Goal: Task Accomplishment & Management: Use online tool/utility

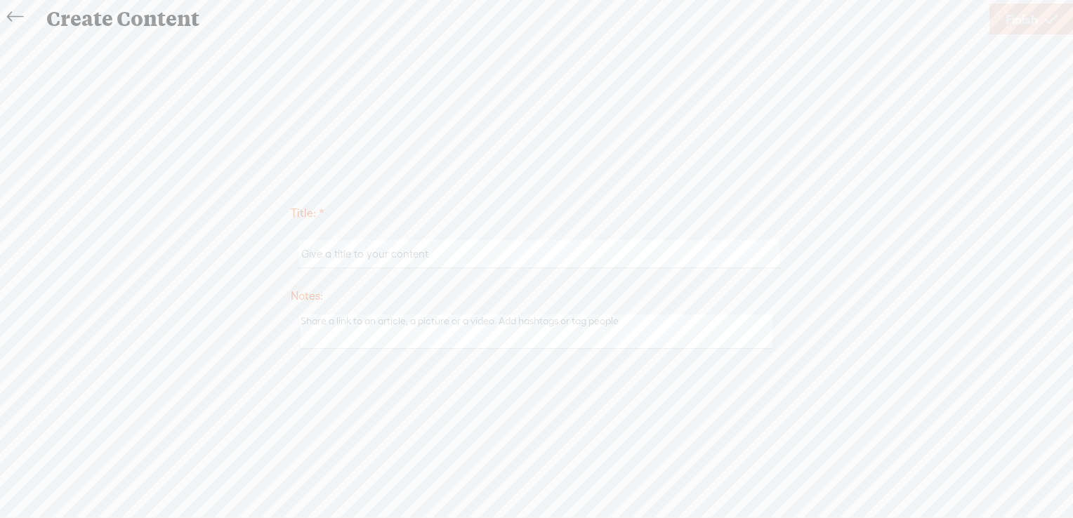
click at [331, 251] on input "text" at bounding box center [538, 253] width 481 height 27
paste input "[PERSON_NAME]"
type input "[PERSON_NAME]"
click at [1012, 12] on span "Finish" at bounding box center [1022, 19] width 32 height 36
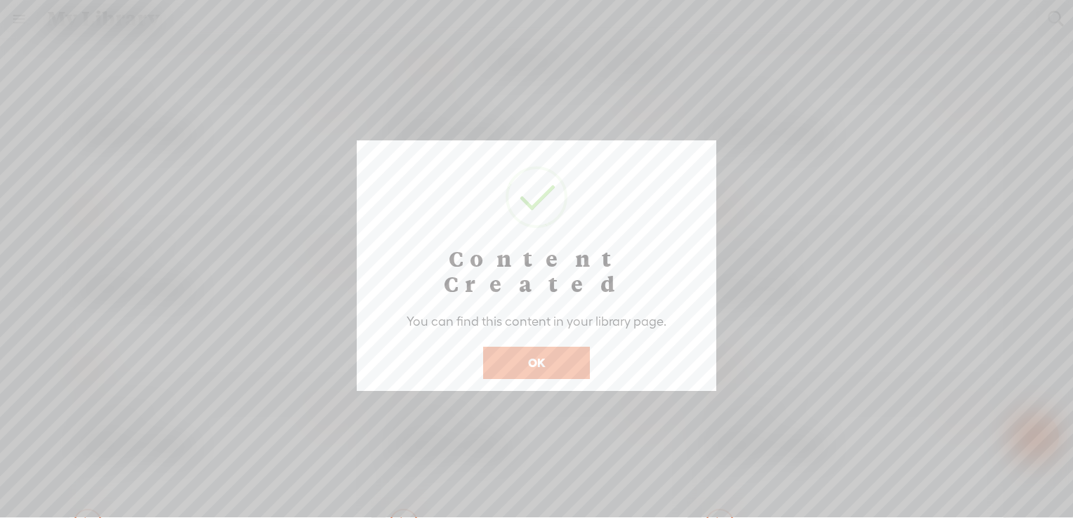
click at [531, 347] on button "OK" at bounding box center [536, 363] width 107 height 32
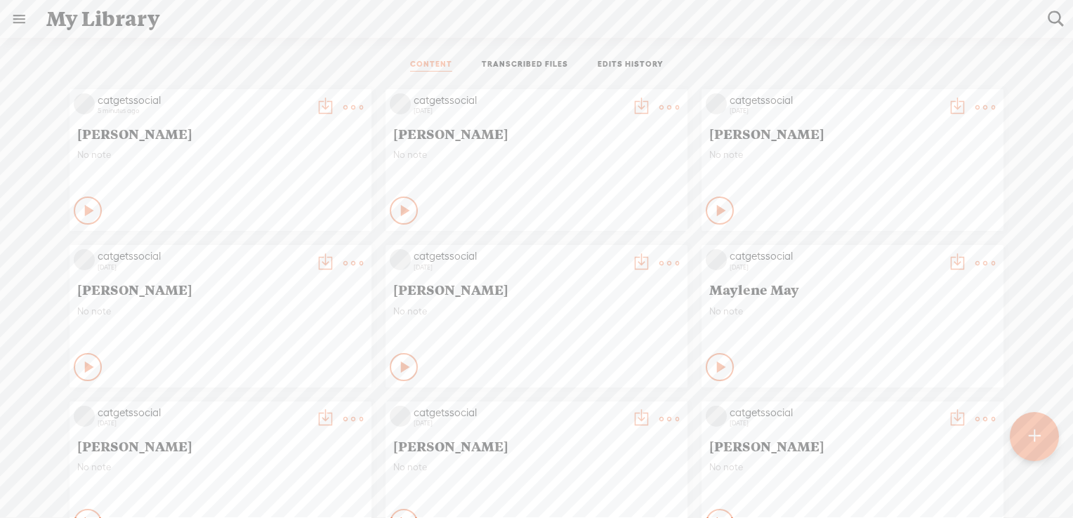
click at [1034, 437] on t at bounding box center [1035, 436] width 12 height 31
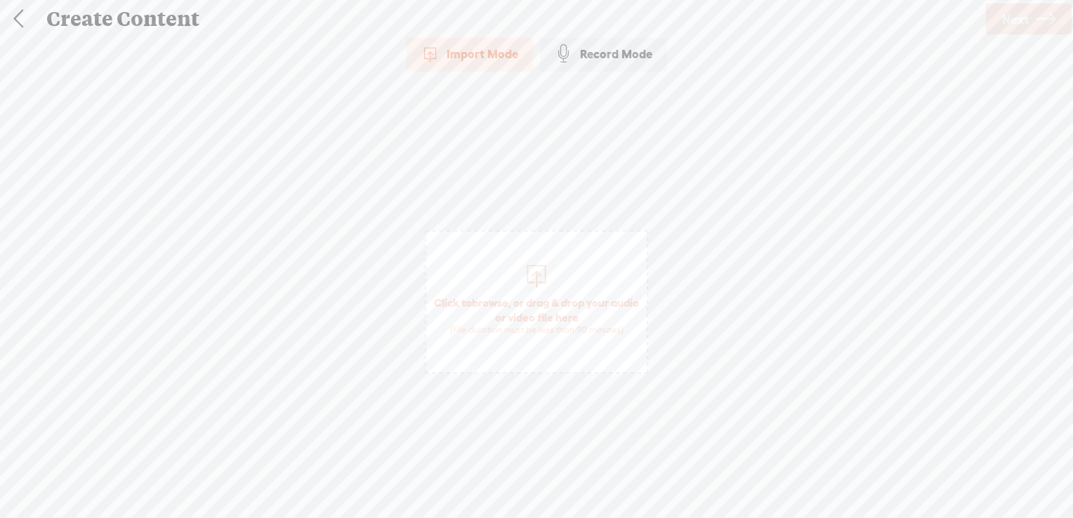
click at [508, 301] on span "browse" at bounding box center [490, 302] width 37 height 13
click at [1013, 13] on span "Next" at bounding box center [1015, 19] width 27 height 36
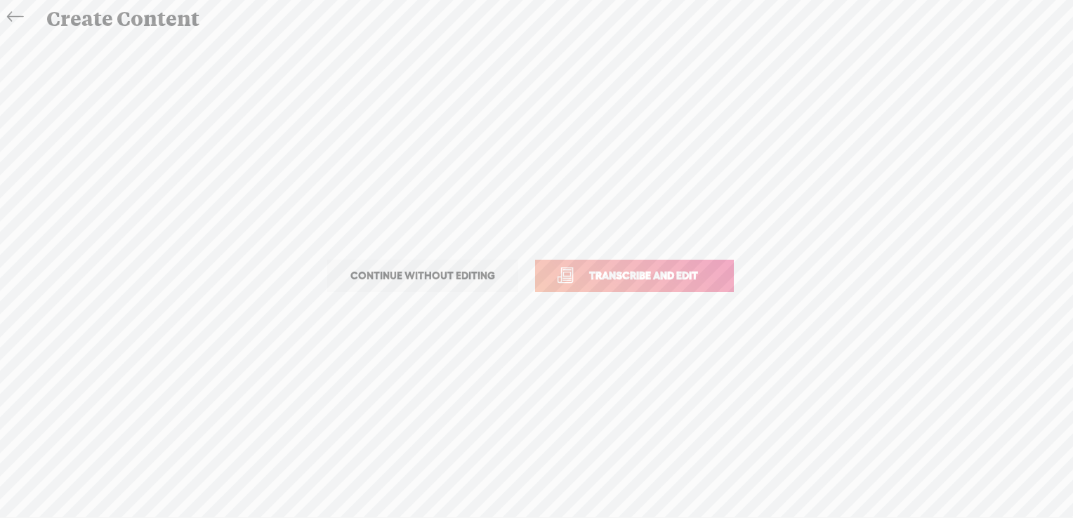
click at [657, 271] on span "Transcribe and edit" at bounding box center [644, 276] width 138 height 16
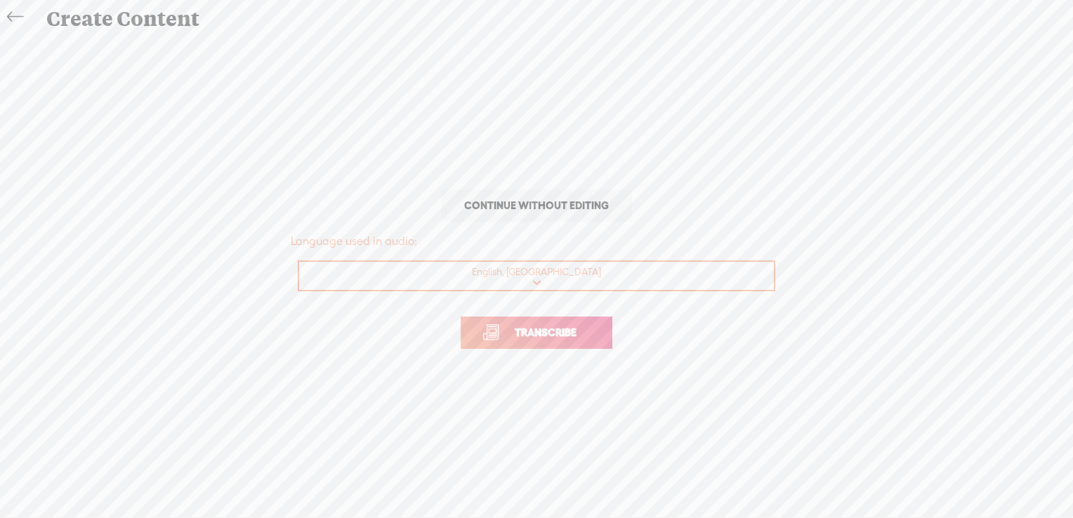
click at [545, 327] on span "Transcribe" at bounding box center [545, 332] width 91 height 16
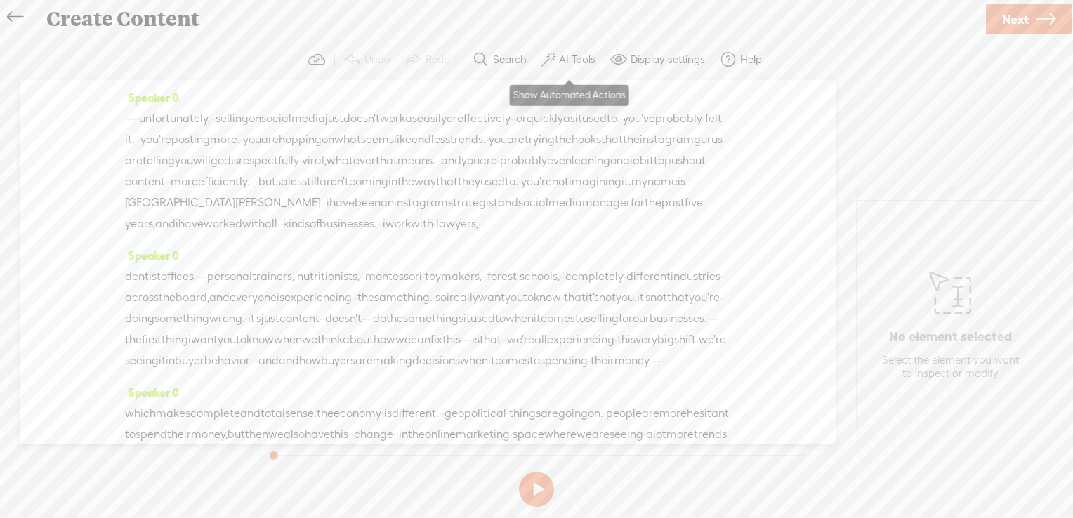
click at [573, 61] on label "AI Tools" at bounding box center [577, 60] width 37 height 14
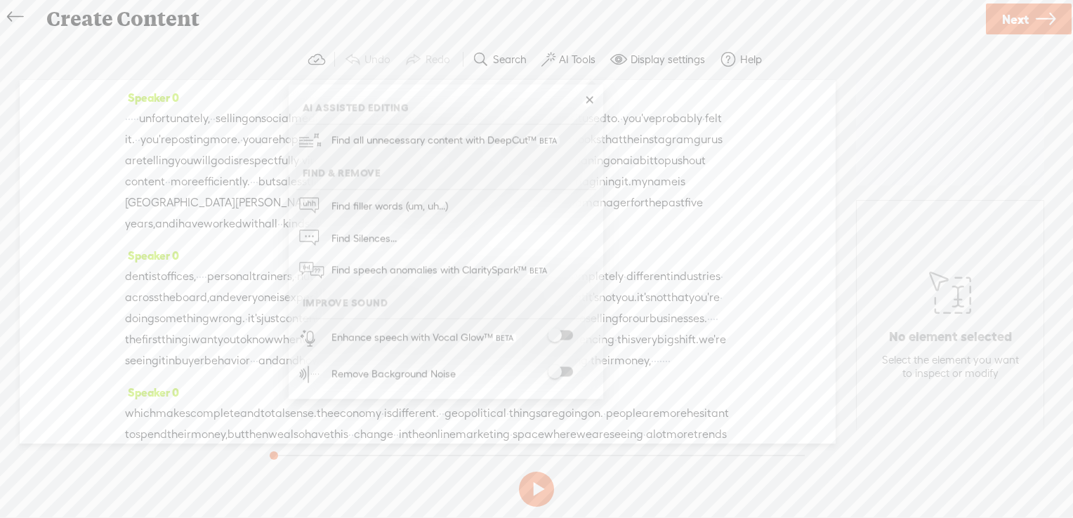
click at [565, 336] on span at bounding box center [560, 336] width 25 height 10
click at [565, 372] on span at bounding box center [560, 372] width 25 height 10
